Goal: Information Seeking & Learning: Learn about a topic

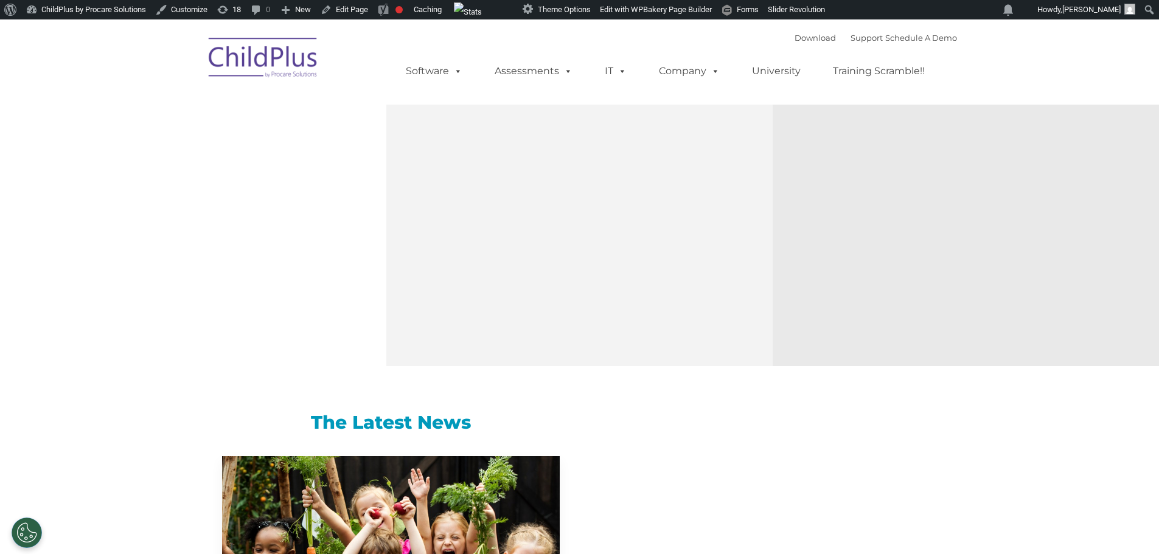
select select "MEDIUM"
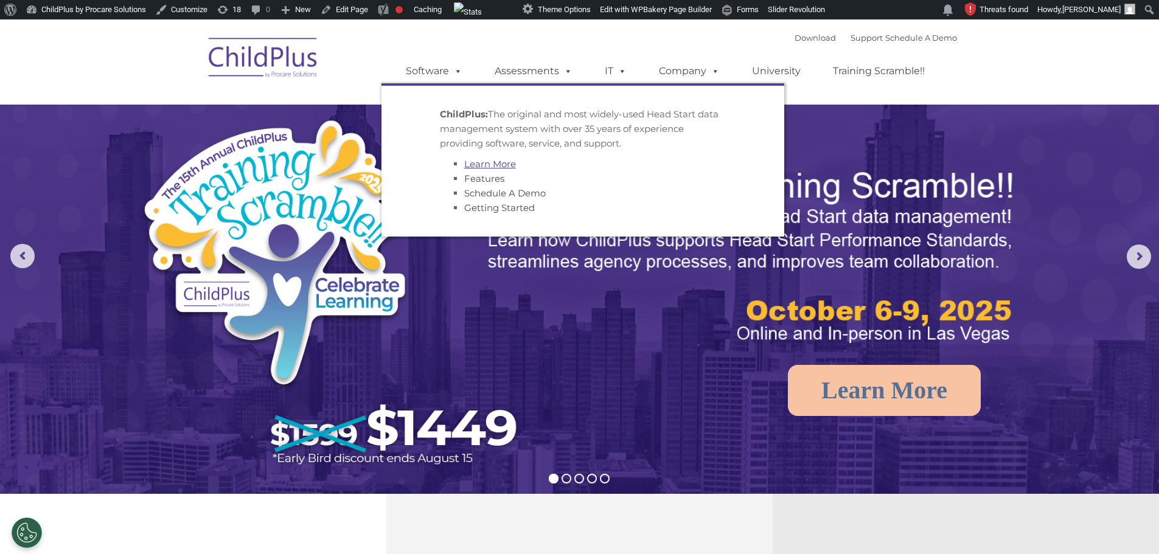
click at [501, 166] on link "Learn More" at bounding box center [490, 164] width 52 height 12
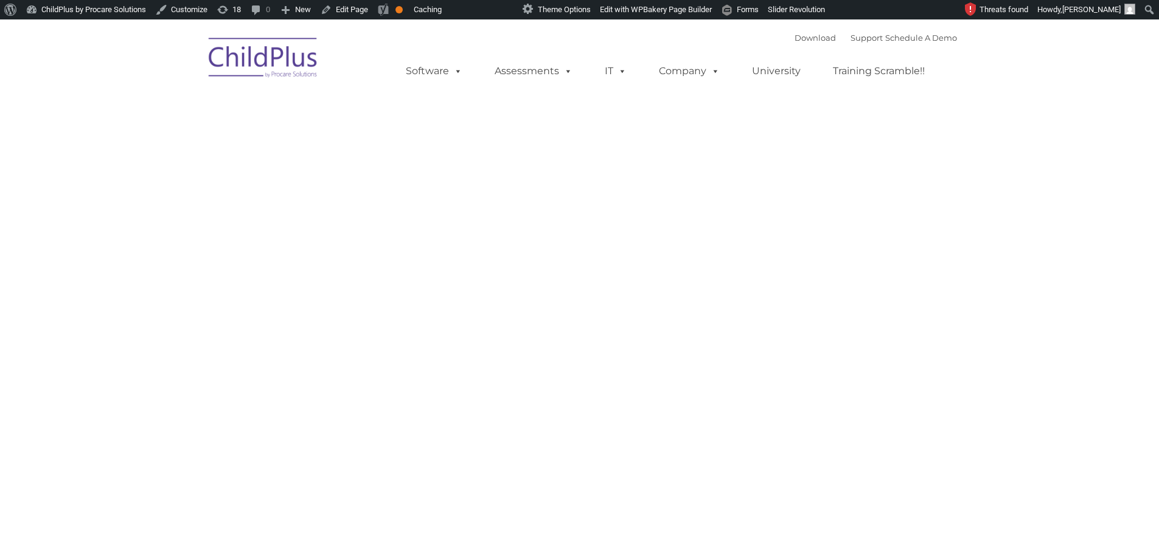
type input ""
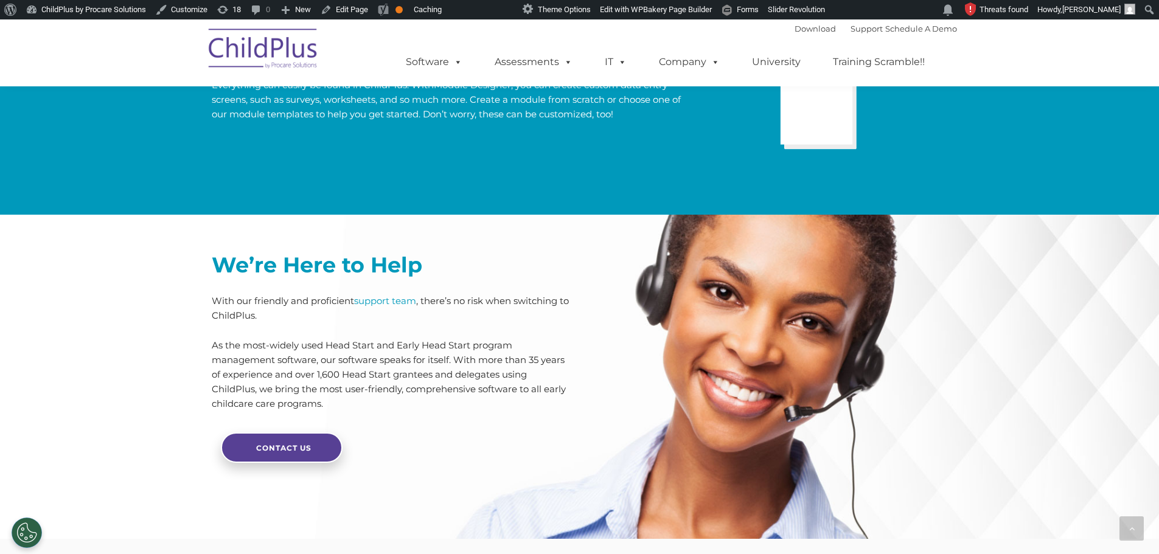
scroll to position [2909, 0]
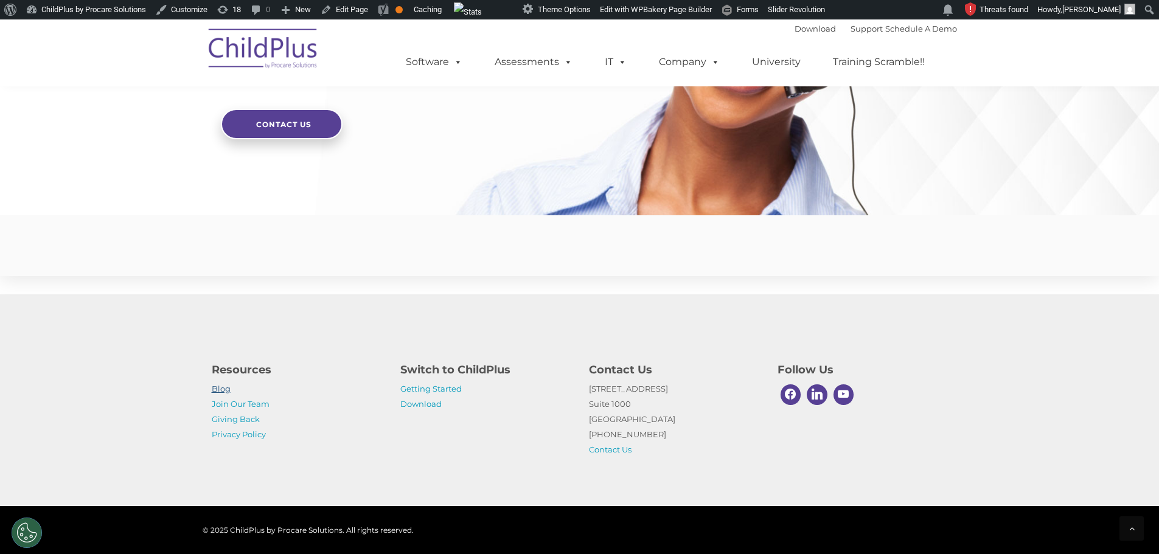
click at [217, 384] on link "Blog" at bounding box center [221, 389] width 19 height 10
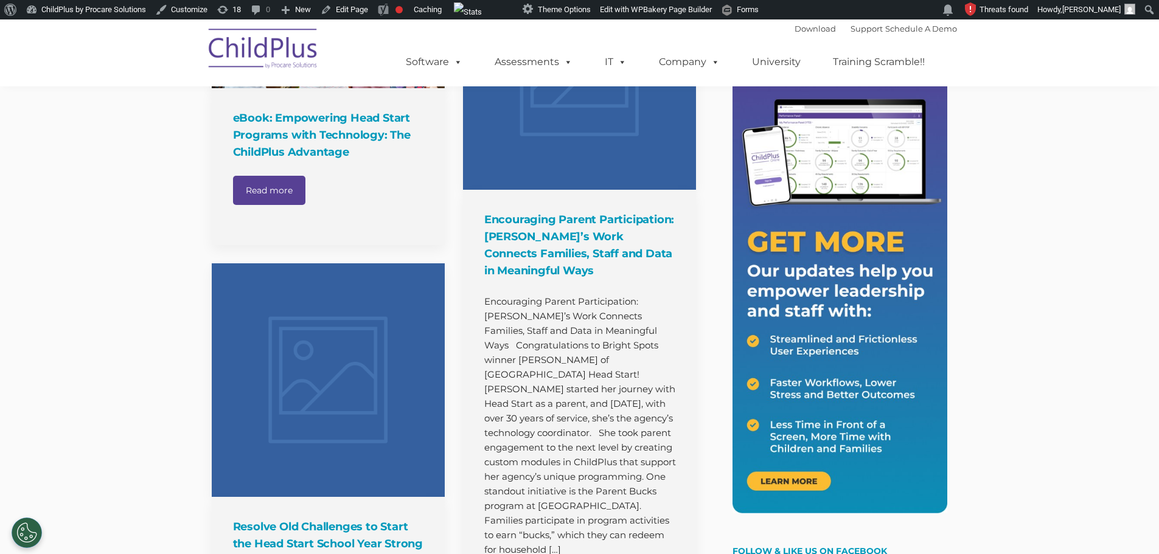
scroll to position [271, 0]
